Goal: Information Seeking & Learning: Learn about a topic

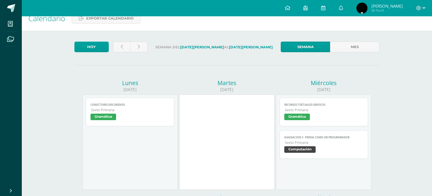
scroll to position [11, 0]
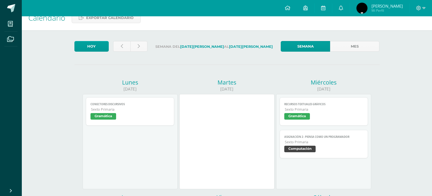
click at [131, 120] on span "Gramática" at bounding box center [129, 117] width 79 height 8
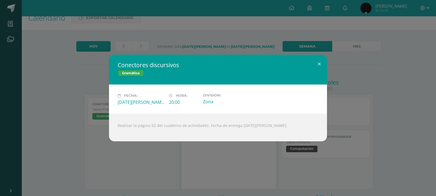
click at [108, 148] on div "Conectores discursivos Gramática Fecha: Lunes 11 de Agosto Hora: 20:00 División…" at bounding box center [218, 98] width 436 height 196
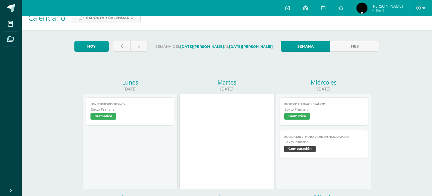
click at [329, 120] on span "Gramática" at bounding box center [323, 117] width 79 height 8
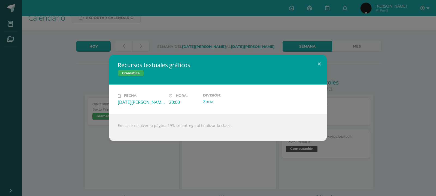
click at [273, 170] on div "Recursos textuales gráficos Gramática Fecha: Miércoles 13 de Agosto Hora: 20:00…" at bounding box center [218, 98] width 436 height 196
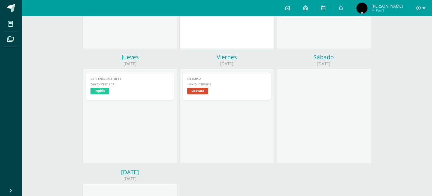
scroll to position [152, 0]
click at [139, 75] on link "Unit 4 Zone Activity 2 Sexto Primaria Inglés" at bounding box center [130, 85] width 88 height 28
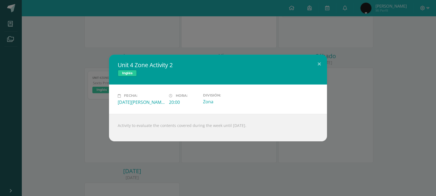
click at [102, 79] on div "Unit 4 Zone Activity 2 Inglés Fecha: Jueves 14 de Agosto Hora: 20:00 División: …" at bounding box center [217, 98] width 431 height 87
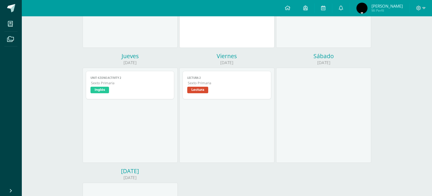
click at [200, 91] on span "Lectura" at bounding box center [197, 90] width 21 height 7
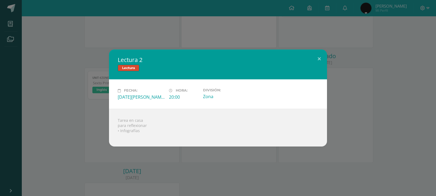
click at [164, 158] on div "Lectura 2 Lectura Fecha: Viernes 15 de Agosto Hora: 20:00 División: Zona Tarea …" at bounding box center [218, 98] width 436 height 196
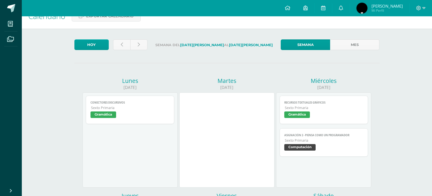
scroll to position [0, 0]
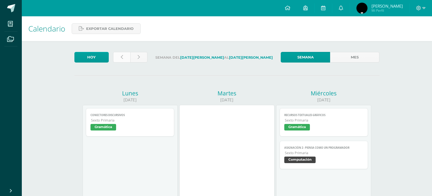
click at [121, 57] on icon at bounding box center [122, 57] width 2 height 5
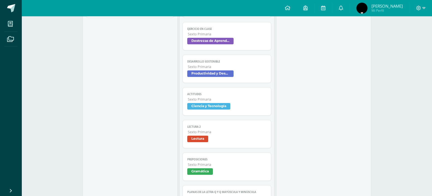
scroll to position [534, 0]
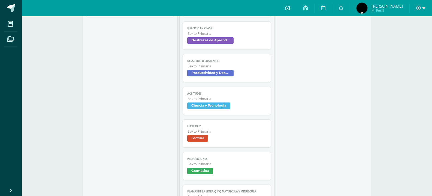
click at [231, 145] on link "Lectura 2 Sexto Primaria Lectura" at bounding box center [226, 134] width 88 height 28
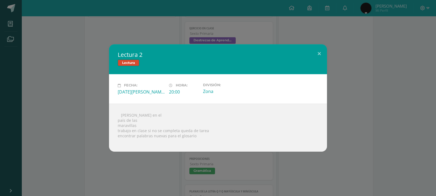
click at [80, 51] on div "Lectura 2 Lectura Fecha: Viernes 08 de Agosto Hora: 20:00 División: Zona  Alic…" at bounding box center [217, 97] width 431 height 107
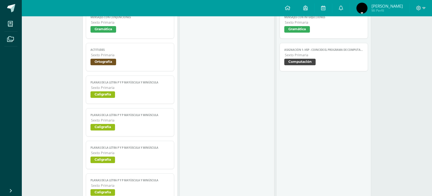
scroll to position [185, 0]
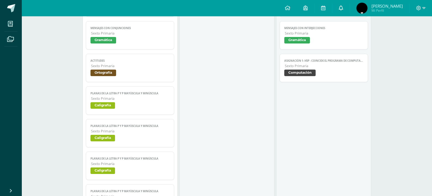
click at [343, 10] on icon at bounding box center [340, 7] width 4 height 5
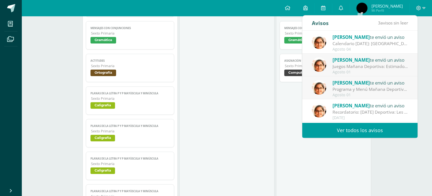
click at [370, 39] on div "Lucía Escobar te envió un aviso" at bounding box center [370, 36] width 76 height 7
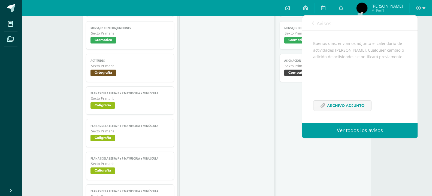
scroll to position [53, 0]
click at [364, 105] on link "Archivo Adjunto" at bounding box center [342, 105] width 58 height 11
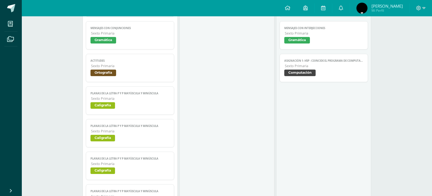
click at [251, 126] on div at bounding box center [226, 101] width 95 height 362
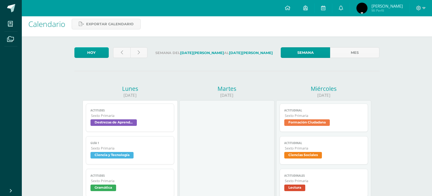
scroll to position [0, 0]
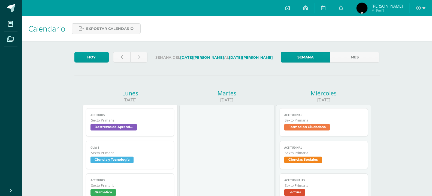
click at [136, 63] on div at bounding box center [130, 58] width 39 height 13
click at [136, 60] on link at bounding box center [138, 57] width 17 height 11
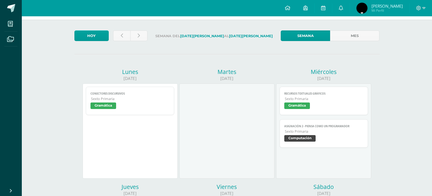
scroll to position [22, 0]
click at [134, 100] on span "Sexto Primaria" at bounding box center [130, 98] width 79 height 5
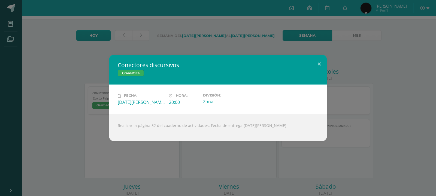
click at [56, 60] on div "Conectores discursivos Gramática Fecha: Lunes 11 de Agosto Hora: 20:00 División…" at bounding box center [217, 98] width 431 height 87
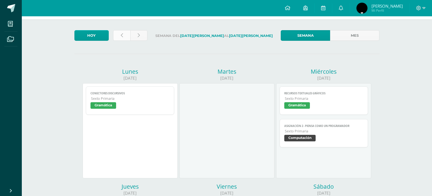
click at [123, 35] on link at bounding box center [121, 35] width 17 height 11
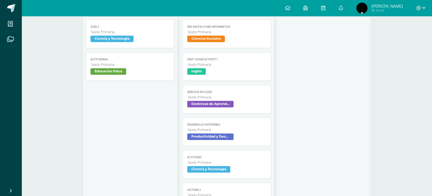
scroll to position [468, 0]
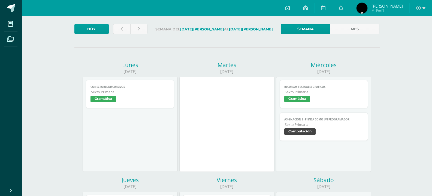
scroll to position [44, 0]
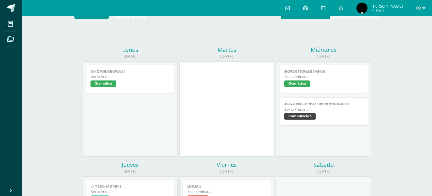
click at [98, 75] on span "Sexto Primaria" at bounding box center [130, 77] width 79 height 5
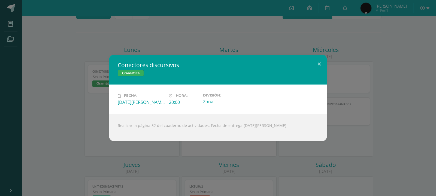
click at [97, 75] on div "Conectores discursivos Gramática Fecha: [DATE][PERSON_NAME] Hora: 20:00 Divisió…" at bounding box center [217, 98] width 431 height 87
